Goal: Task Accomplishment & Management: Manage account settings

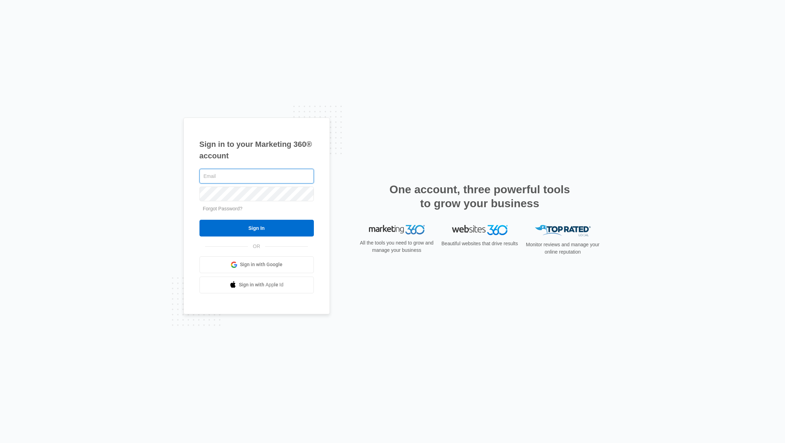
paste input "[PERSON_NAME][EMAIL_ADDRESS][PERSON_NAME][DOMAIN_NAME]"
type input "[PERSON_NAME][EMAIL_ADDRESS][PERSON_NAME][DOMAIN_NAME]"
click at [252, 221] on input "Sign In" at bounding box center [257, 228] width 114 height 17
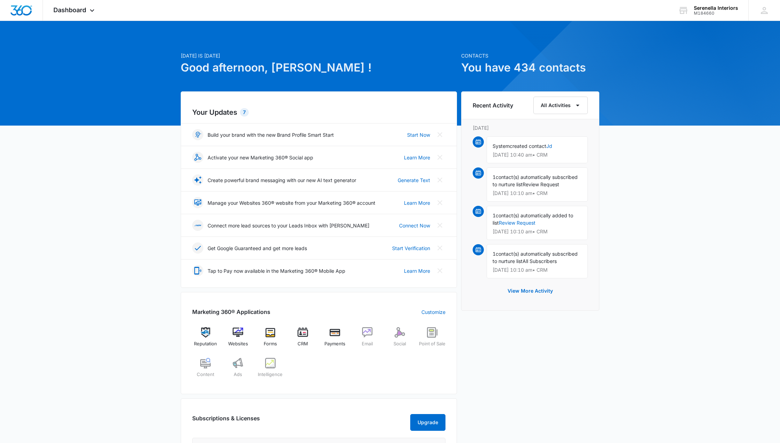
click at [527, 357] on div "Recent Activity All Activities Wednesday, September 10th System created contact…" at bounding box center [530, 291] width 138 height 400
click at [510, 331] on div "Recent Activity All Activities Wednesday, September 10th System created contact…" at bounding box center [530, 291] width 138 height 400
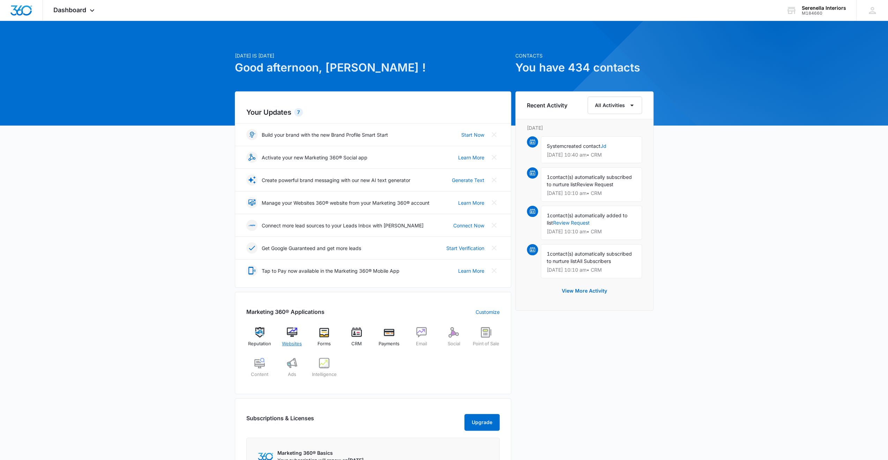
click at [297, 333] on img at bounding box center [292, 332] width 10 height 10
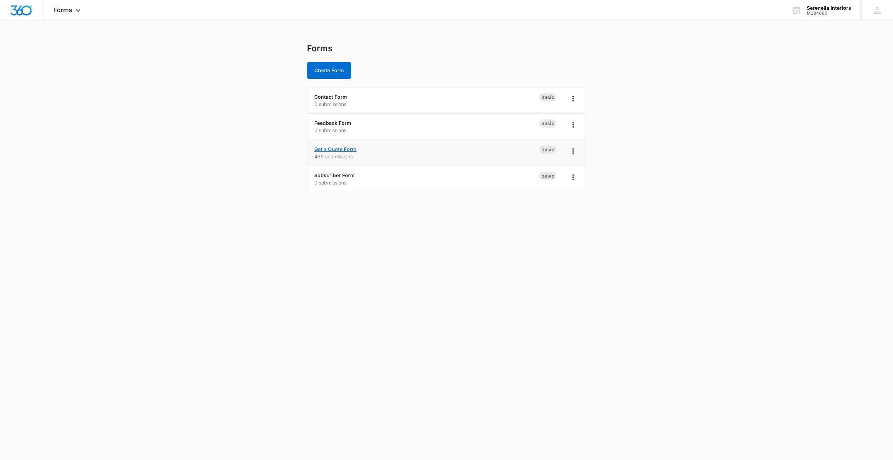
click at [335, 148] on link "Get a Quote Form" at bounding box center [335, 149] width 42 height 6
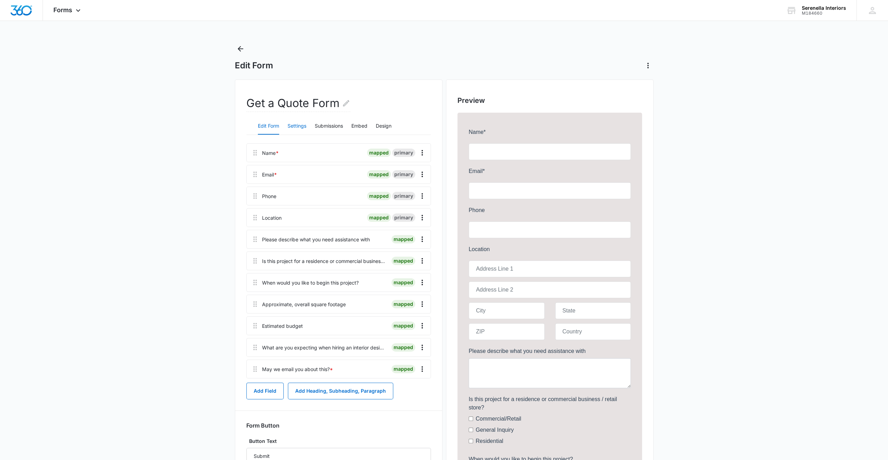
click at [300, 123] on button "Settings" at bounding box center [296, 126] width 19 height 17
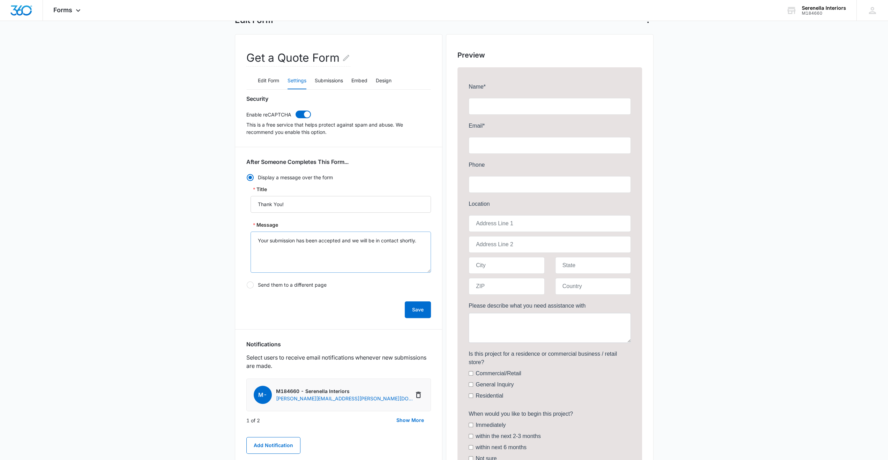
scroll to position [105, 0]
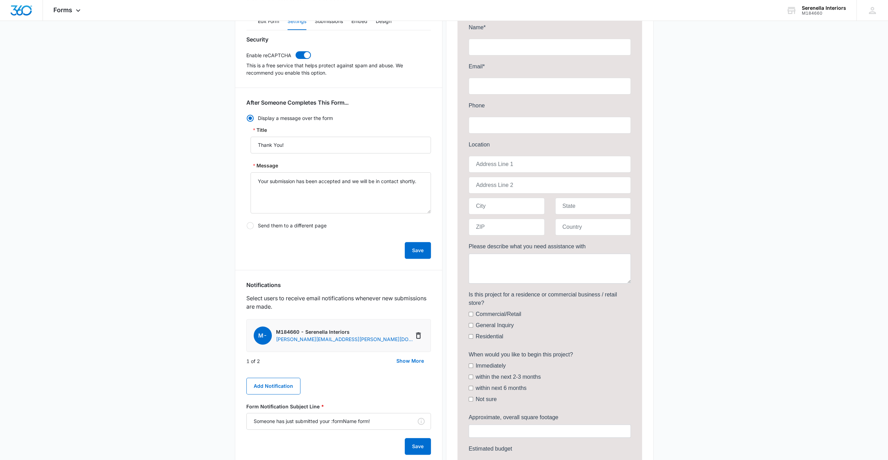
click at [317, 226] on label "Send them to a different page" at bounding box center [338, 226] width 185 height 8
click at [247, 226] on input "Send them to a different page" at bounding box center [246, 226] width 0 height 0
radio input "false"
radio input "true"
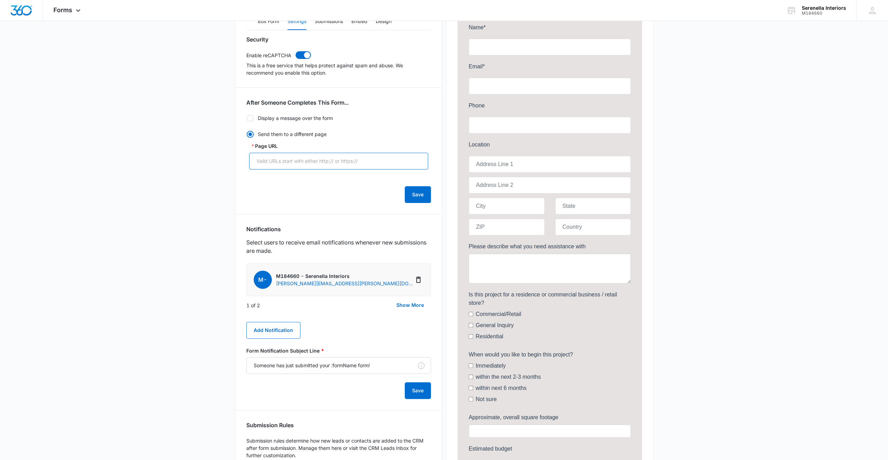
click at [318, 161] on input "Page URL" at bounding box center [338, 161] width 179 height 17
paste input "https://serenellainteriors.com/thank-you"
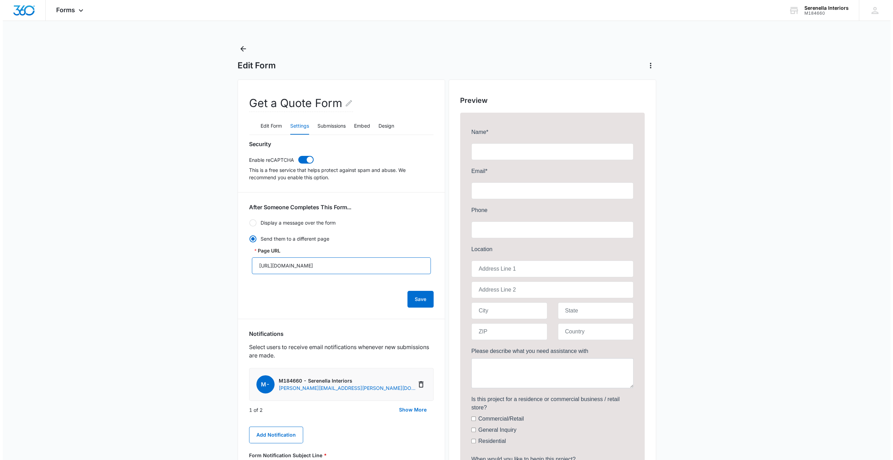
scroll to position [0, 0]
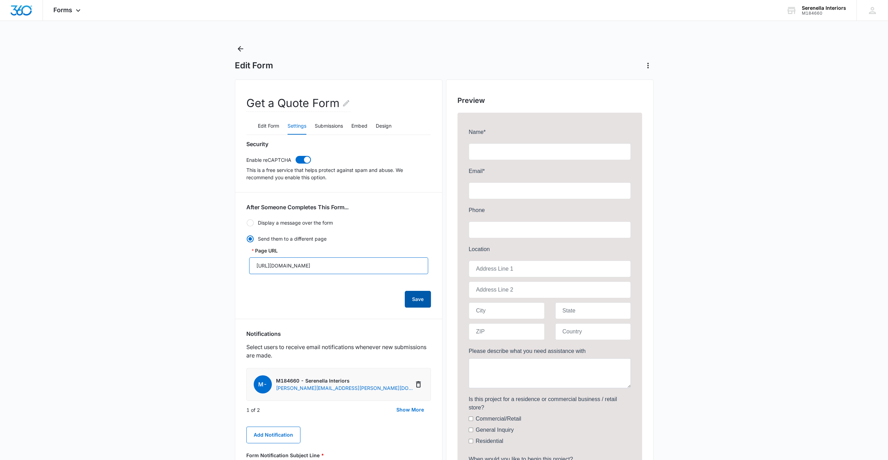
type input "https://serenellainteriors.com/thank-you"
click at [415, 301] on button "Save" at bounding box center [418, 299] width 26 height 17
click at [242, 49] on icon "Back" at bounding box center [241, 49] width 6 height 6
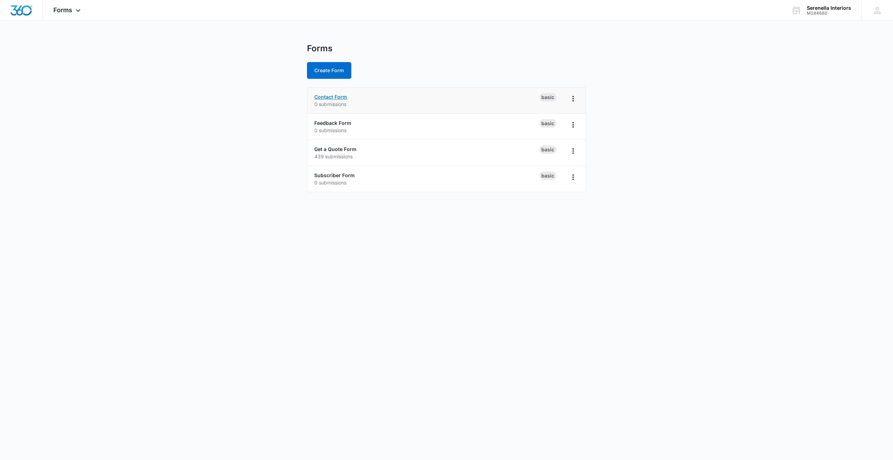
click at [327, 94] on link "Contact Form" at bounding box center [330, 97] width 33 height 6
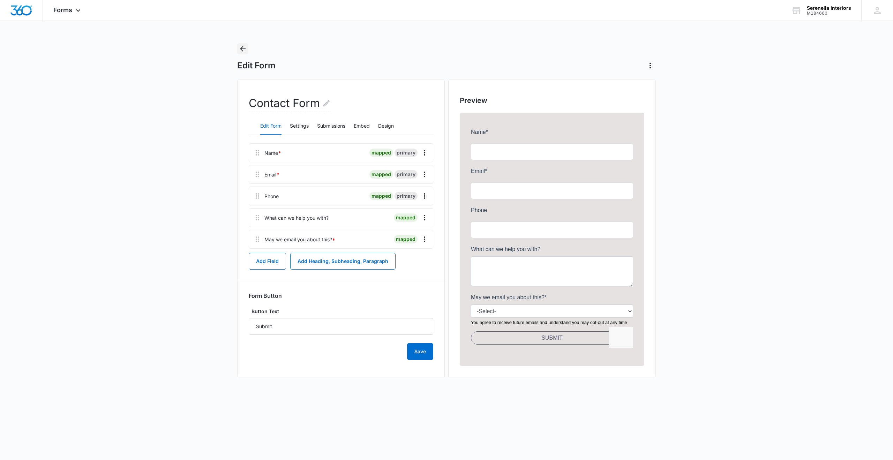
click at [239, 50] on icon "Back" at bounding box center [243, 49] width 8 height 8
